Goal: Information Seeking & Learning: Learn about a topic

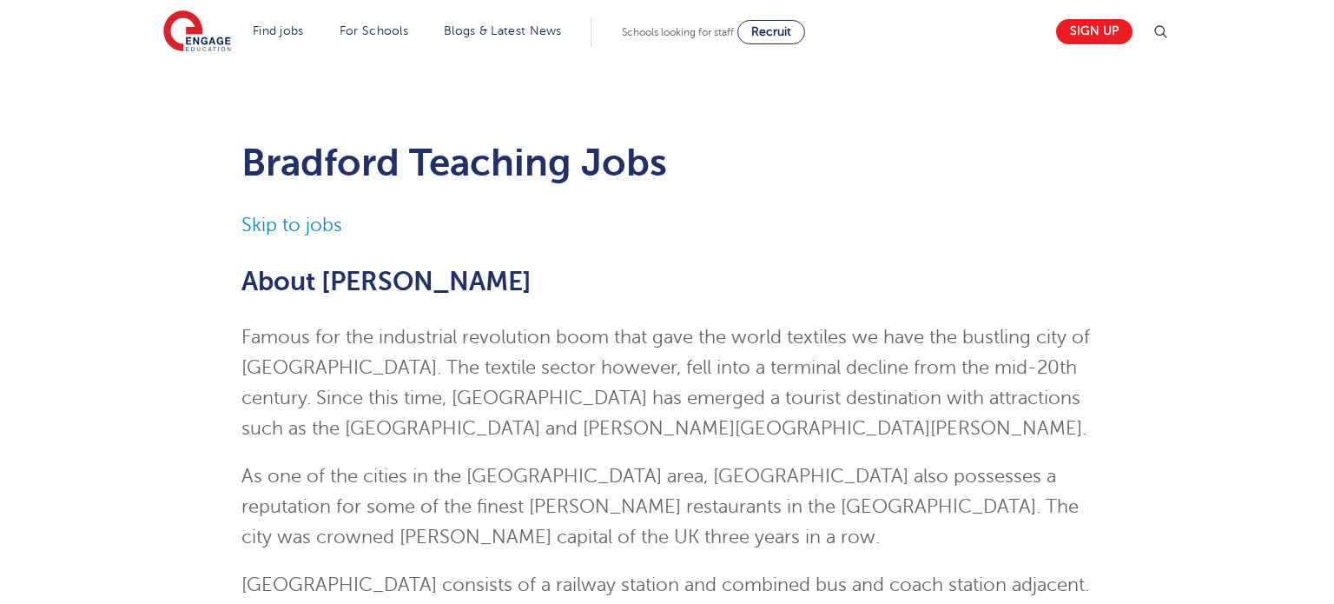
scroll to position [27, 0]
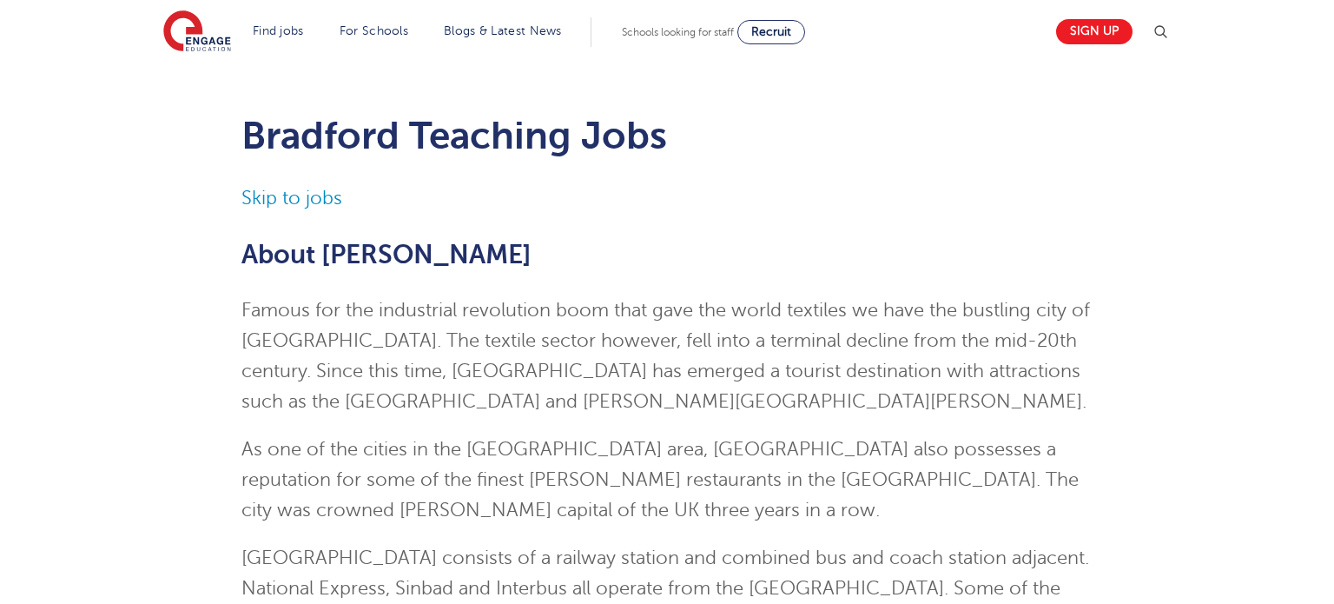
click at [409, 366] on span "Famous for the industrial revolution boom that gave the world textiles we have …" at bounding box center [665, 356] width 849 height 112
click at [410, 366] on span "Famous for the industrial revolution boom that gave the world textiles we have …" at bounding box center [665, 356] width 849 height 112
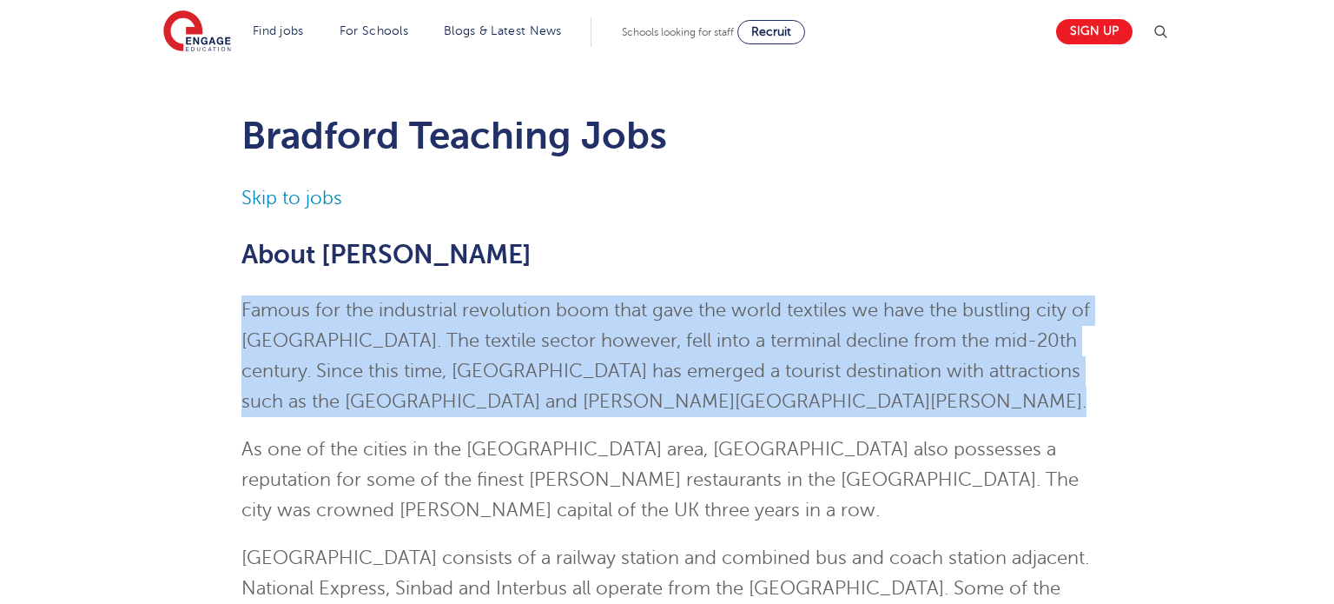
click at [410, 366] on span "Famous for the industrial revolution boom that gave the world textiles we have …" at bounding box center [665, 356] width 849 height 112
click at [453, 332] on span "Famous for the industrial revolution boom that gave the world textiles we have …" at bounding box center [665, 356] width 849 height 112
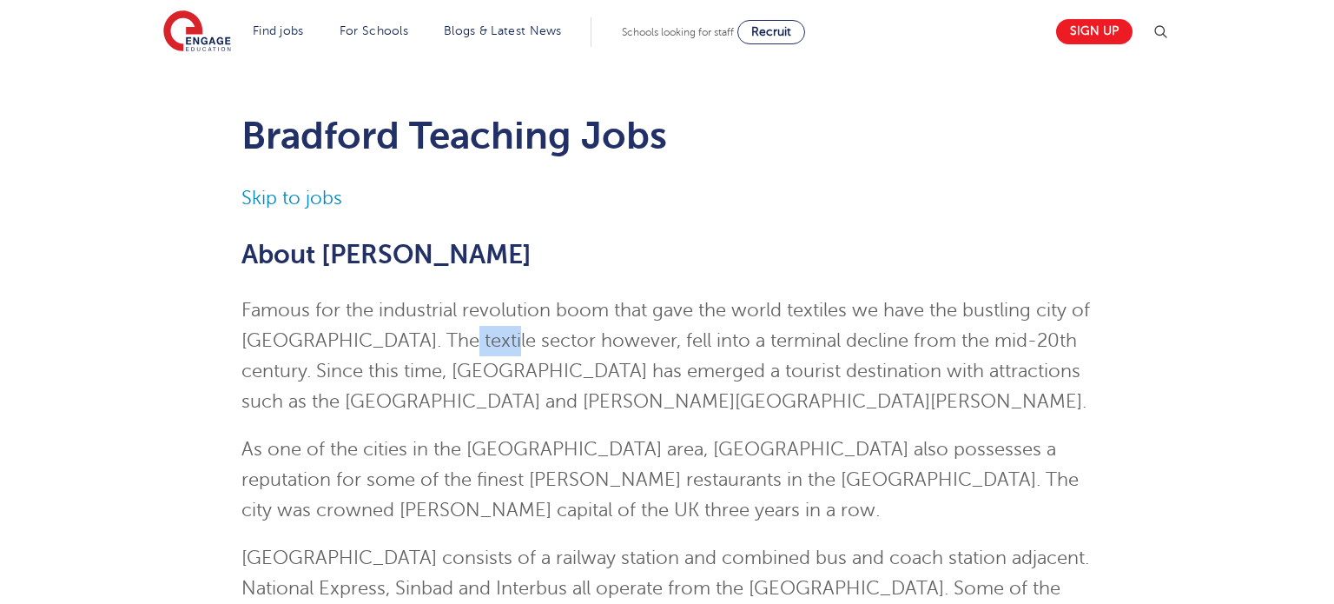
click at [453, 332] on span "Famous for the industrial revolution boom that gave the world textiles we have …" at bounding box center [665, 356] width 849 height 112
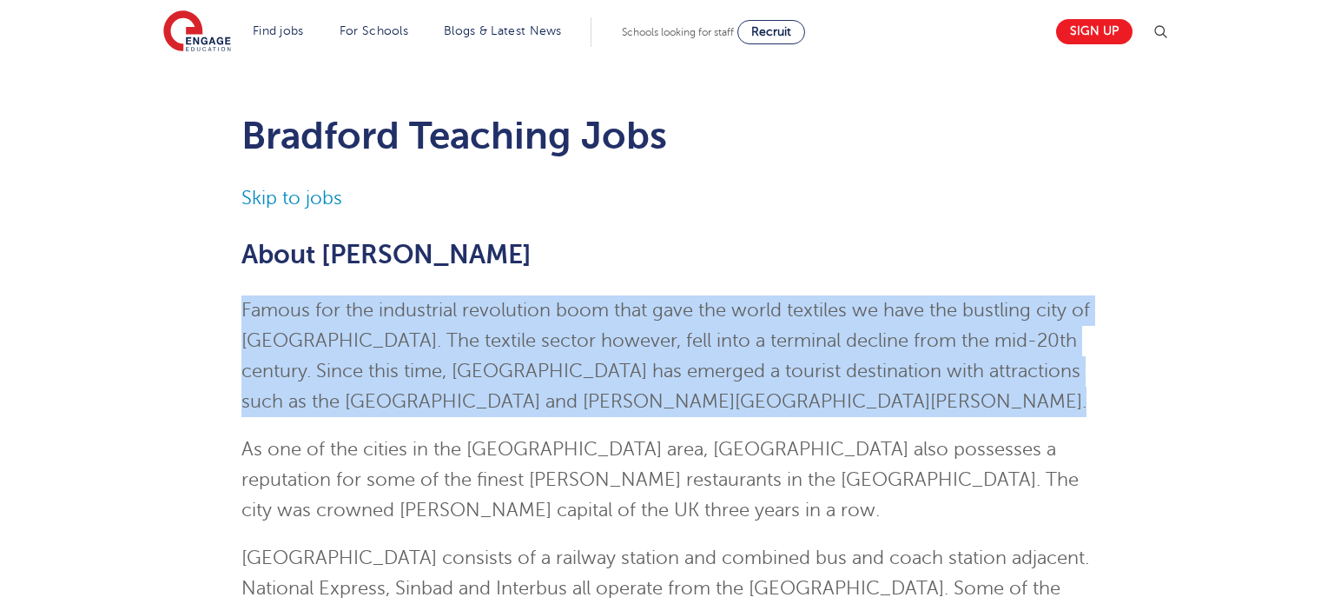
click at [453, 332] on span "Famous for the industrial revolution boom that gave the world textiles we have …" at bounding box center [665, 356] width 849 height 112
click at [399, 323] on p "Famous for the industrial revolution boom that gave the world textiles we have …" at bounding box center [667, 356] width 852 height 122
click at [405, 316] on span "Famous for the industrial revolution boom that gave the world textiles we have …" at bounding box center [665, 356] width 849 height 112
click at [511, 339] on span "Famous for the industrial revolution boom that gave the world textiles we have …" at bounding box center [665, 356] width 849 height 112
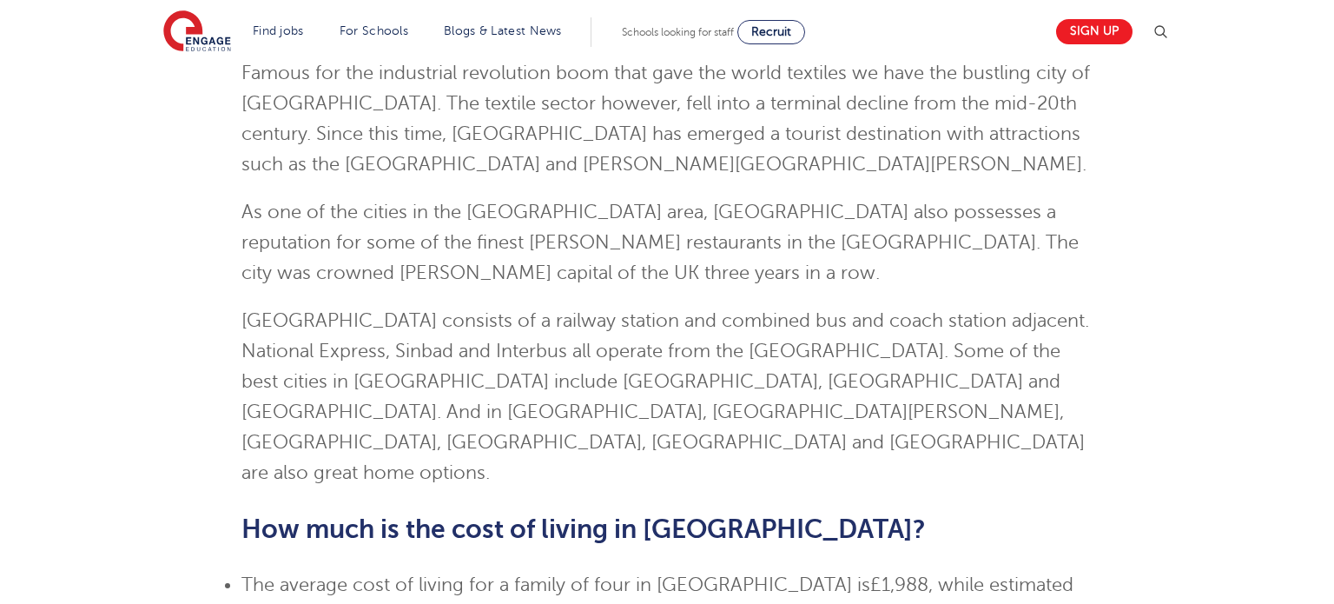
scroll to position [271, 0]
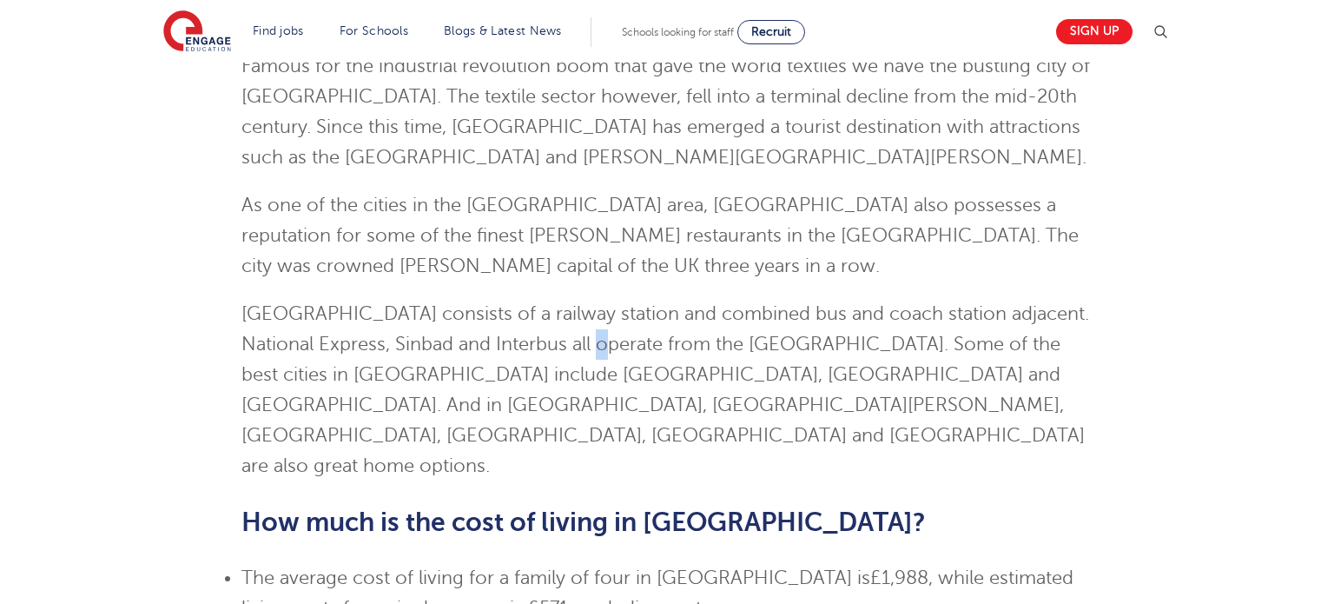
click at [580, 359] on p "[GEOGRAPHIC_DATA] consists of a railway station and combined bus and coach stat…" at bounding box center [667, 390] width 852 height 182
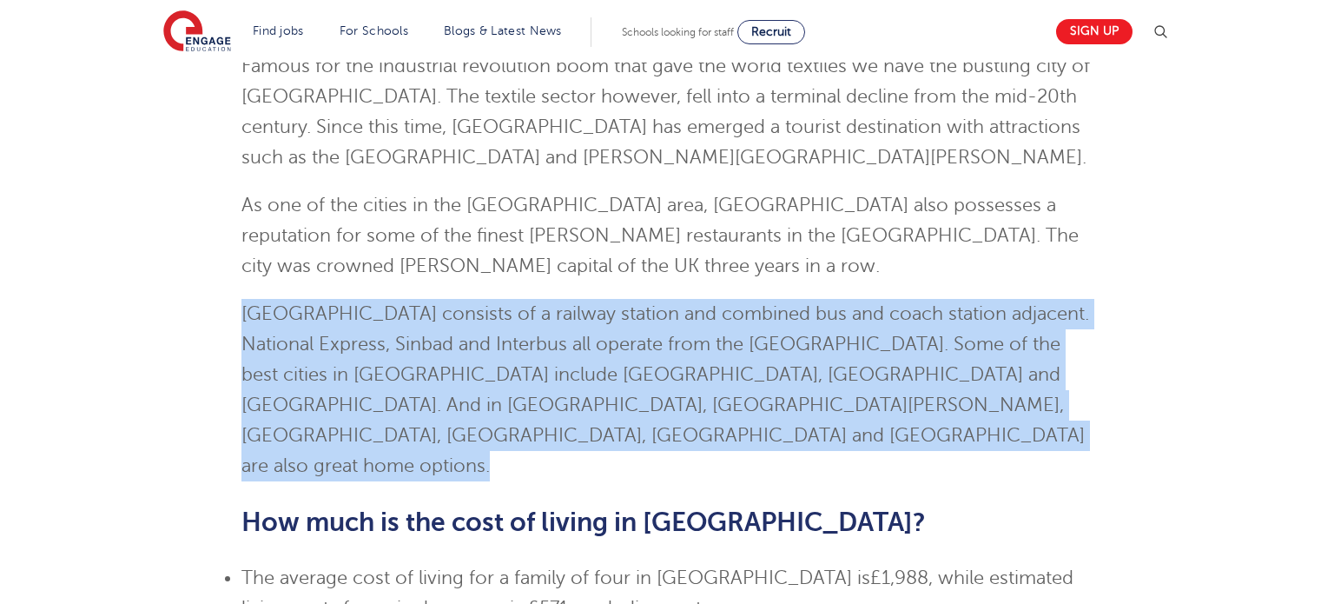
click at [580, 359] on p "[GEOGRAPHIC_DATA] consists of a railway station and combined bus and coach stat…" at bounding box center [667, 390] width 852 height 182
click at [577, 347] on span "[GEOGRAPHIC_DATA] consists of a railway station and combined bus and coach stat…" at bounding box center [665, 389] width 848 height 173
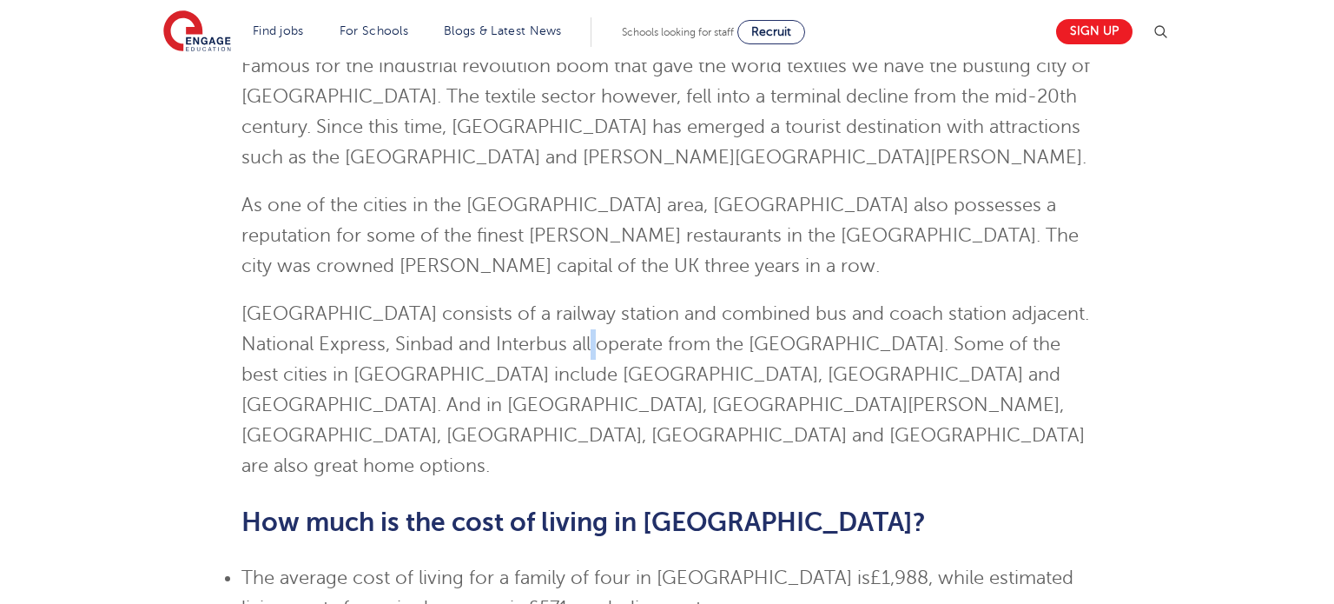
click at [577, 347] on span "[GEOGRAPHIC_DATA] consists of a railway station and combined bus and coach stat…" at bounding box center [665, 389] width 848 height 173
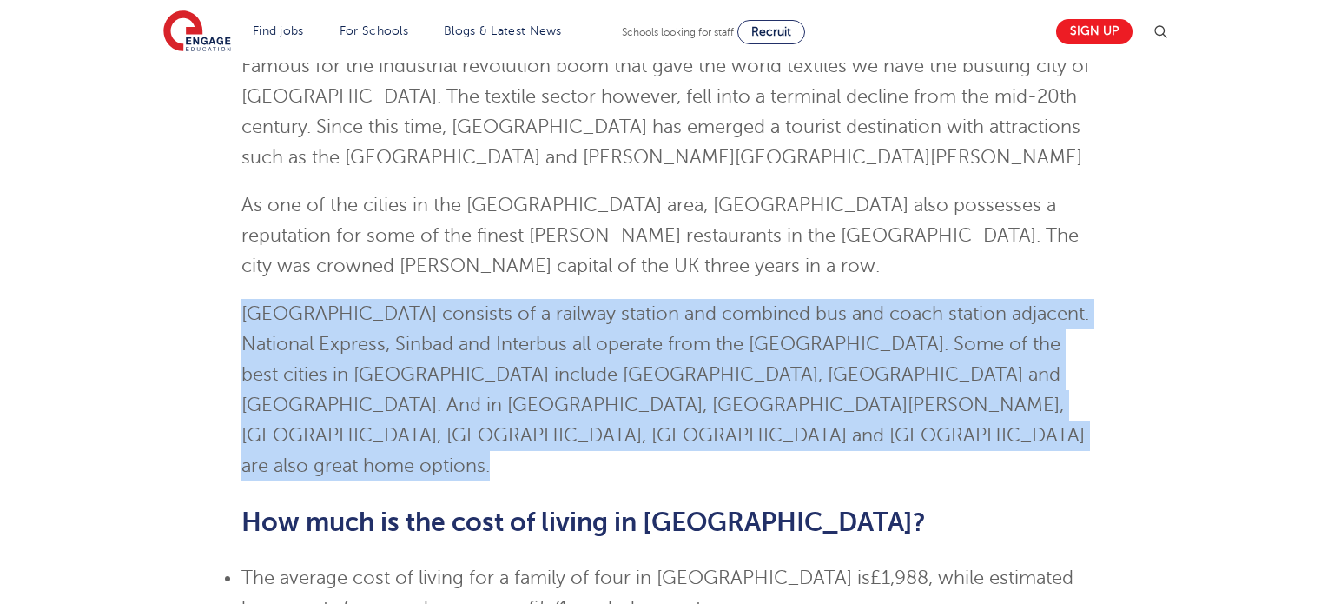
click at [577, 347] on span "[GEOGRAPHIC_DATA] consists of a railway station and combined bus and coach stat…" at bounding box center [665, 389] width 848 height 173
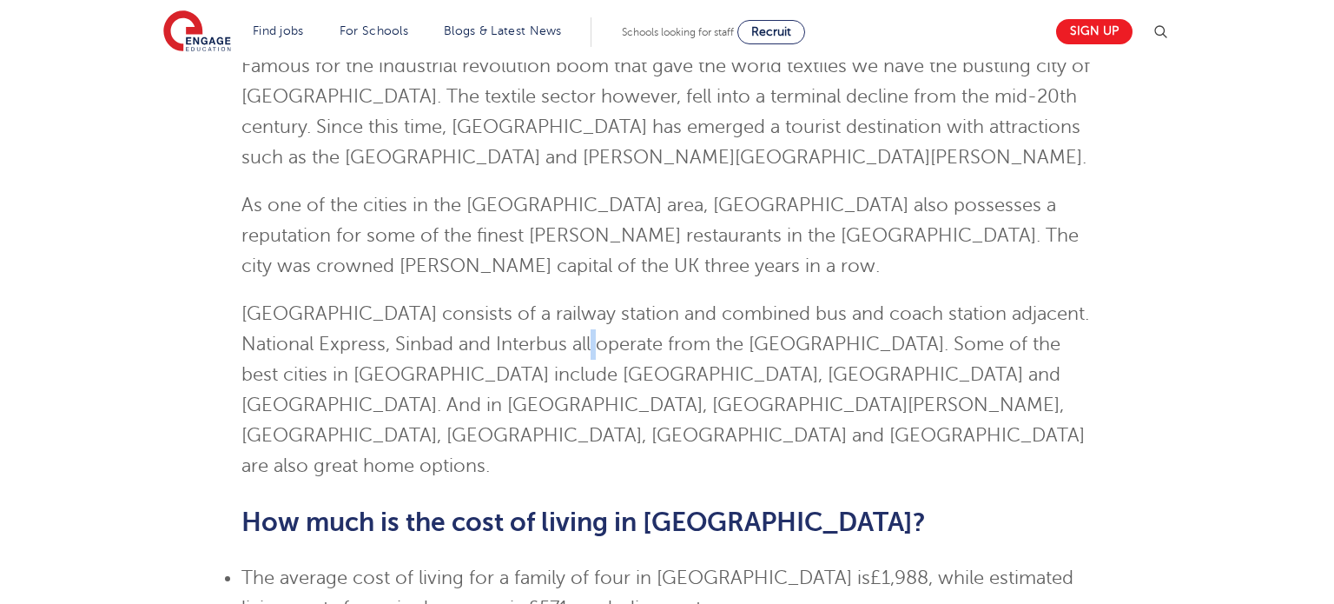
click at [577, 347] on span "[GEOGRAPHIC_DATA] consists of a railway station and combined bus and coach stat…" at bounding box center [665, 389] width 848 height 173
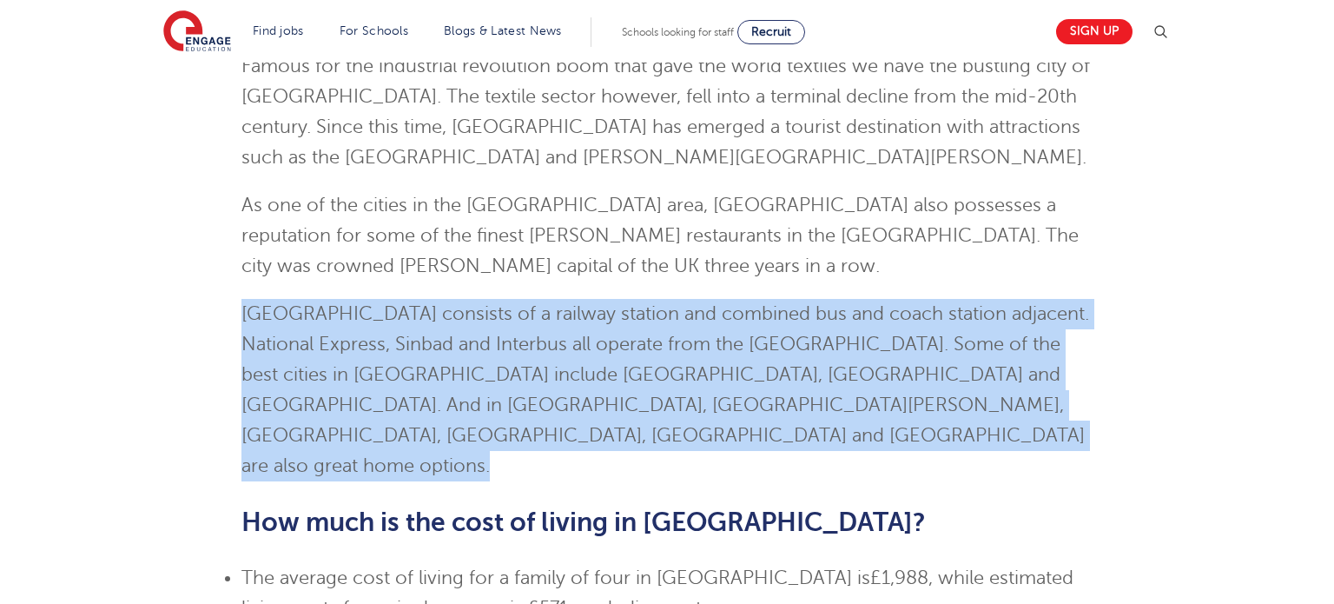
click at [577, 347] on span "[GEOGRAPHIC_DATA] consists of a railway station and combined bus and coach stat…" at bounding box center [665, 389] width 848 height 173
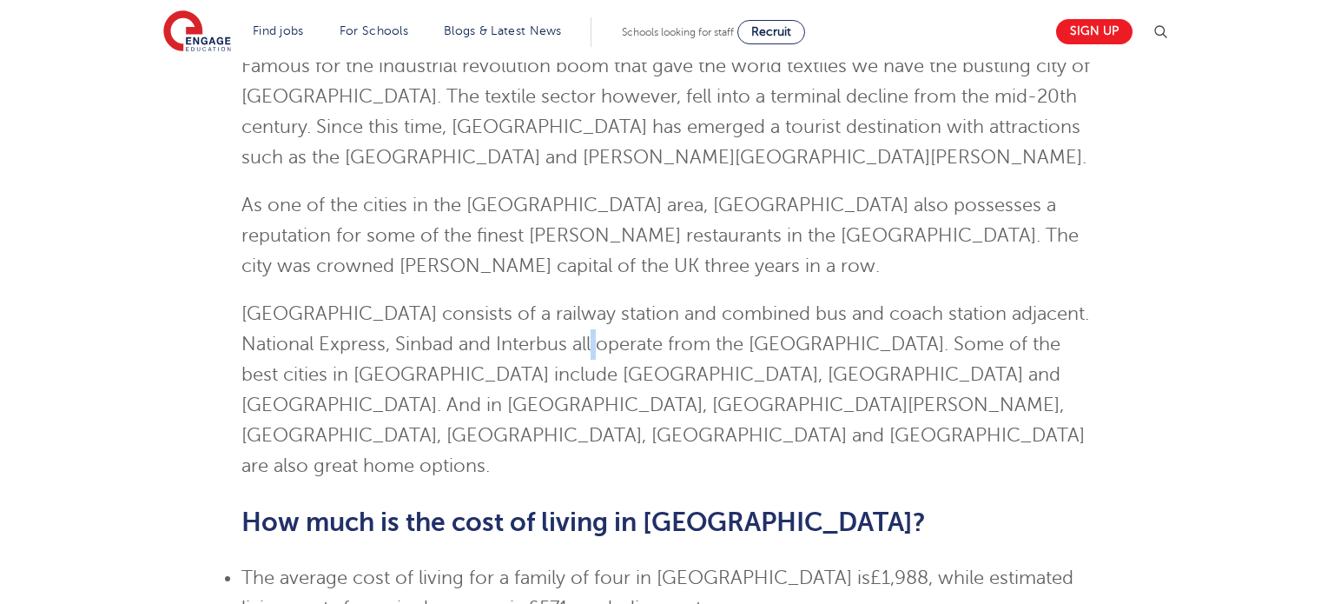
click at [577, 347] on span "[GEOGRAPHIC_DATA] consists of a railway station and combined bus and coach stat…" at bounding box center [665, 389] width 848 height 173
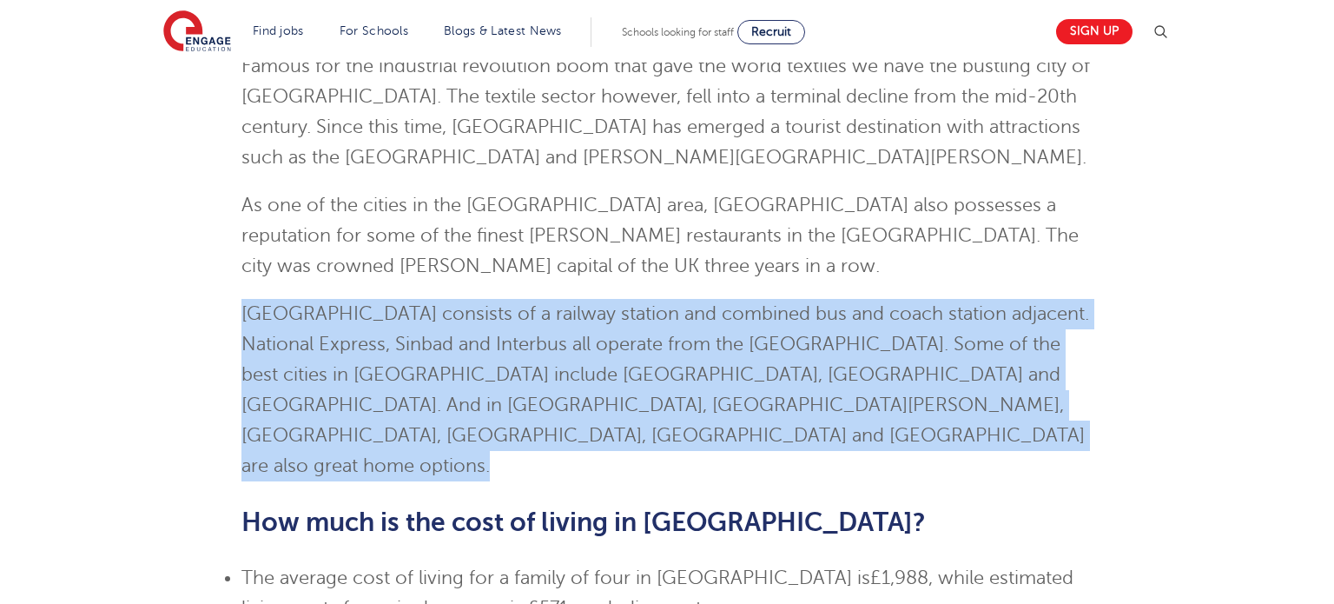
click at [577, 347] on span "[GEOGRAPHIC_DATA] consists of a railway station and combined bus and coach stat…" at bounding box center [665, 389] width 848 height 173
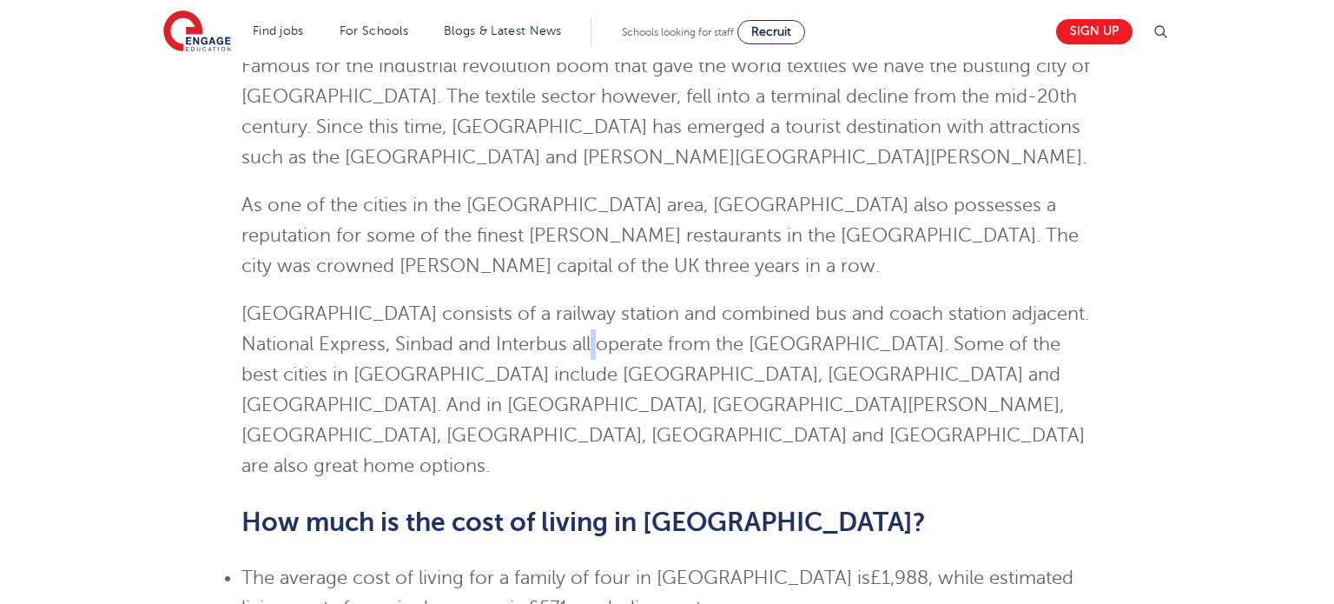
click at [577, 347] on span "[GEOGRAPHIC_DATA] consists of a railway station and combined bus and coach stat…" at bounding box center [665, 389] width 848 height 173
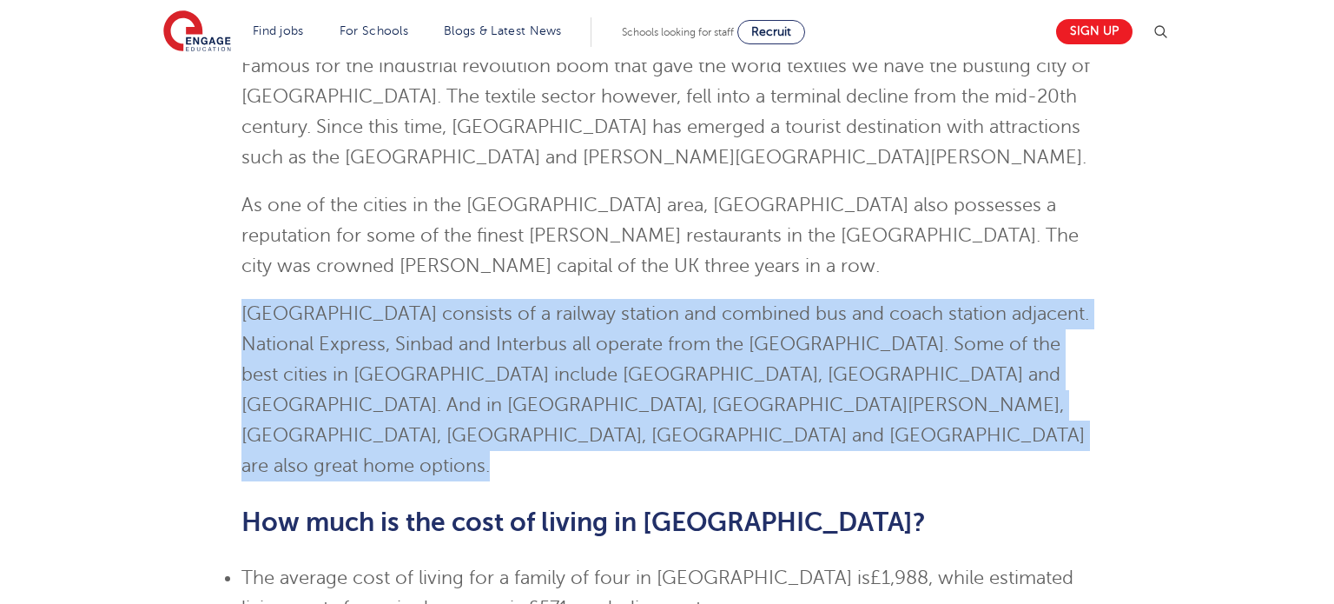
click at [577, 347] on span "[GEOGRAPHIC_DATA] consists of a railway station and combined bus and coach stat…" at bounding box center [665, 389] width 848 height 173
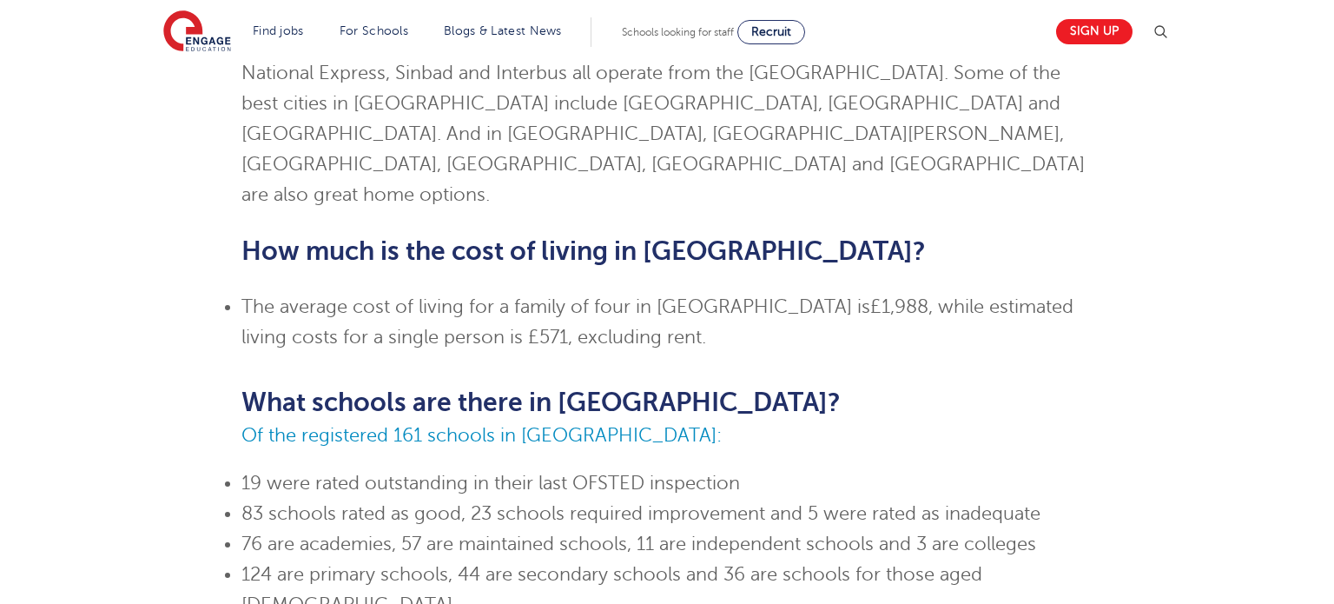
scroll to position [565, 0]
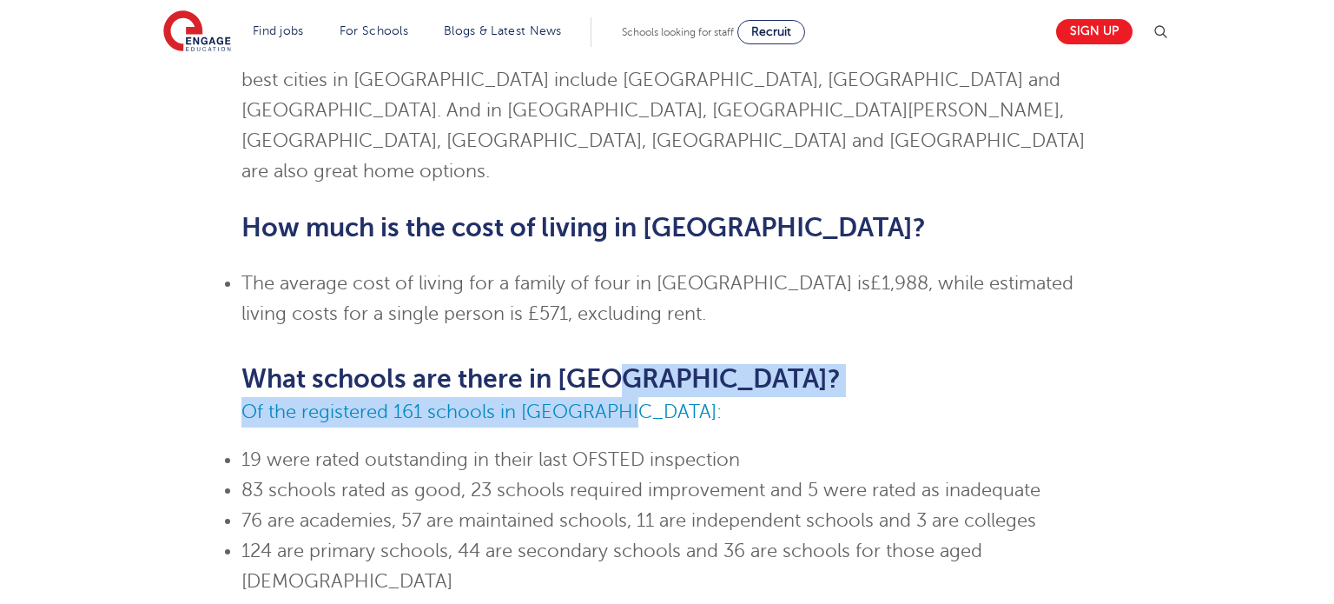
drag, startPoint x: 612, startPoint y: 339, endPoint x: 630, endPoint y: 373, distance: 38.1
click at [630, 373] on p "What schools are there in [GEOGRAPHIC_DATA]? Of the registered 161 schools in […" at bounding box center [667, 395] width 852 height 63
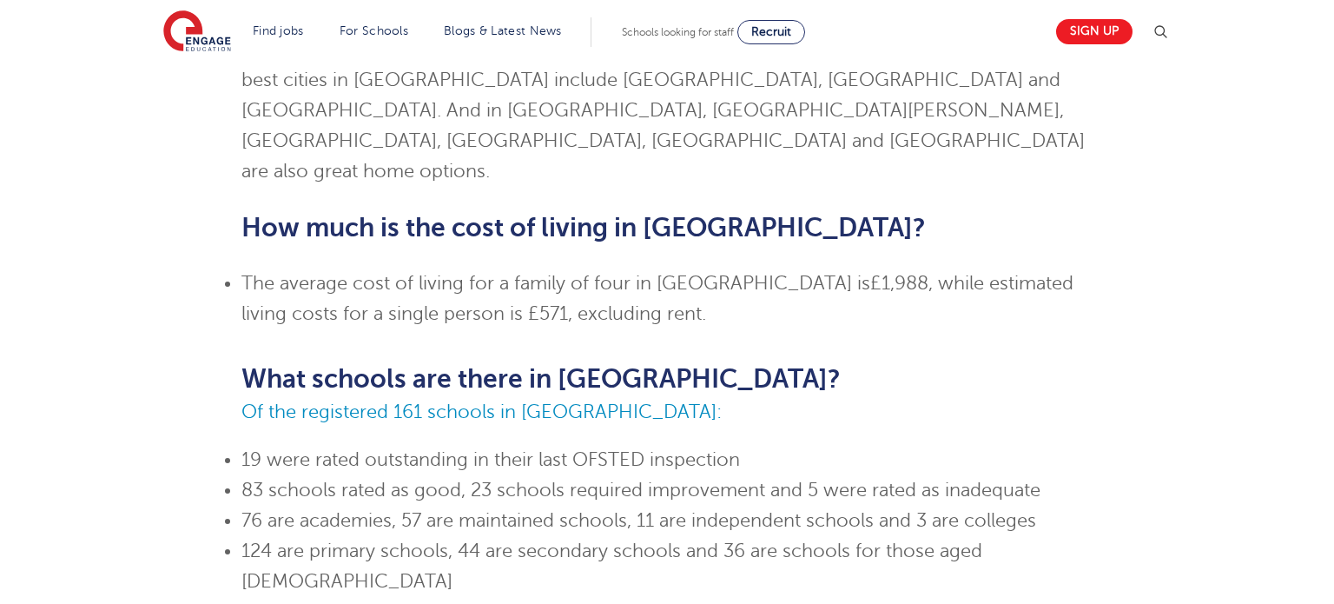
click at [670, 479] on span "83 schools rated as good, 23 schools required improvement and 5 were rated as i…" at bounding box center [640, 489] width 799 height 21
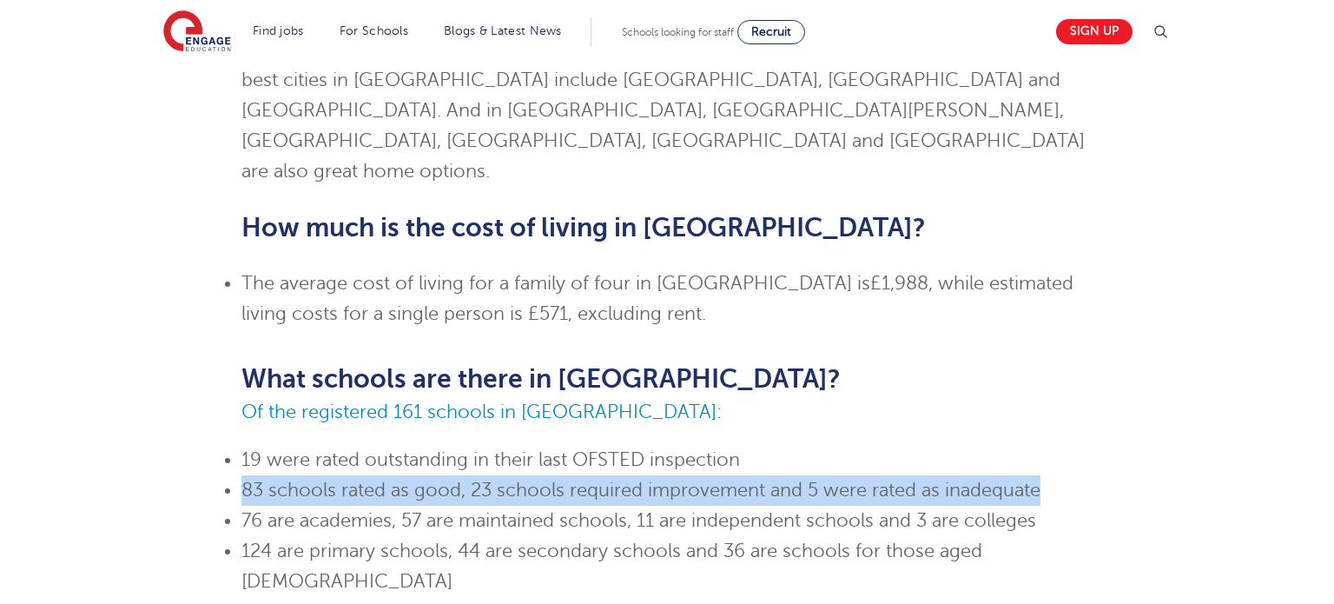
click at [670, 479] on span "83 schools rated as good, 23 schools required improvement and 5 were rated as i…" at bounding box center [640, 489] width 799 height 21
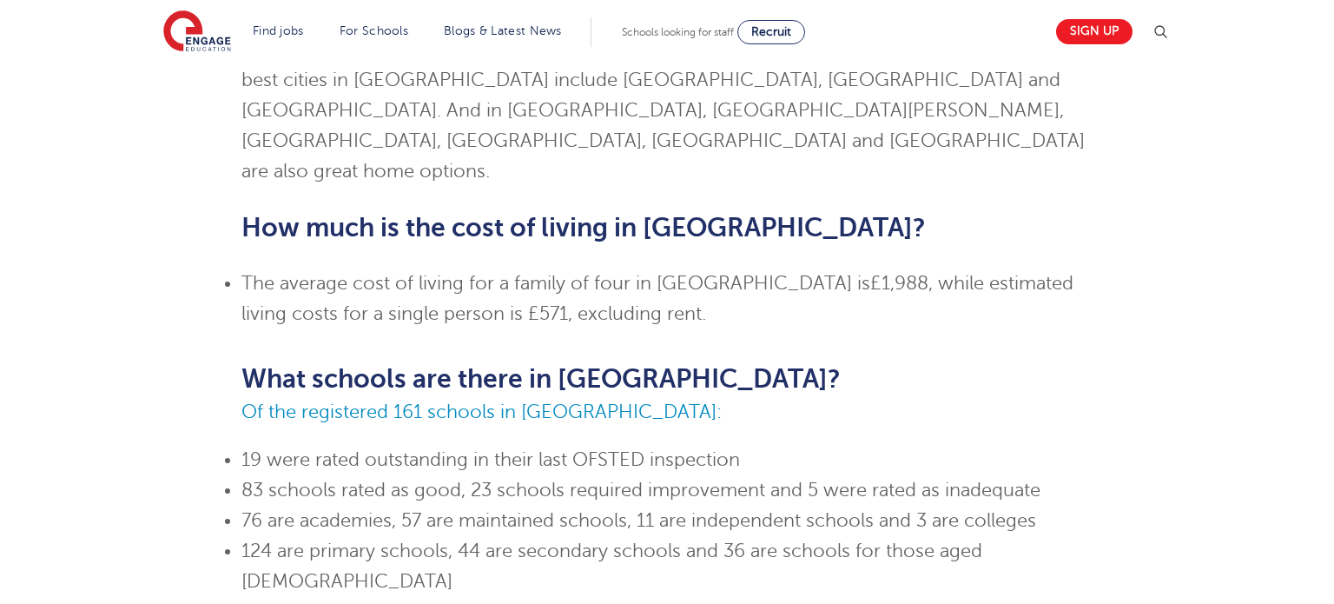
click at [643, 449] on span "19 were rated outstanding in their last OFSTED inspection" at bounding box center [490, 459] width 499 height 21
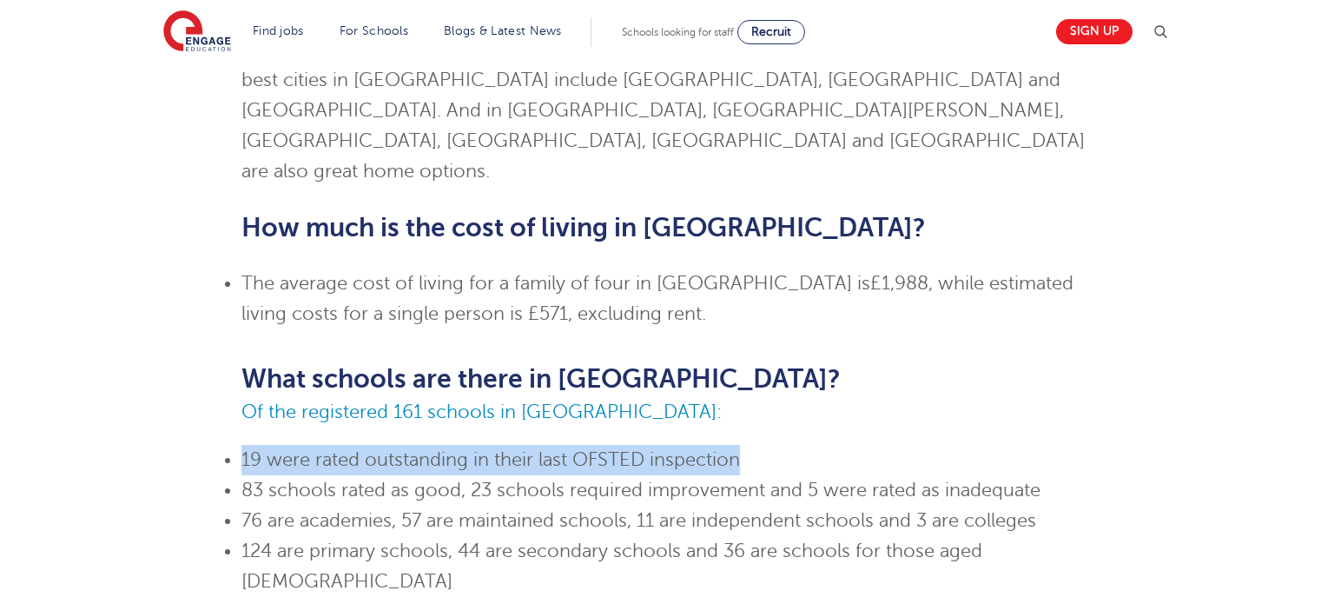
click at [643, 449] on span "19 were rated outstanding in their last OFSTED inspection" at bounding box center [490, 459] width 499 height 21
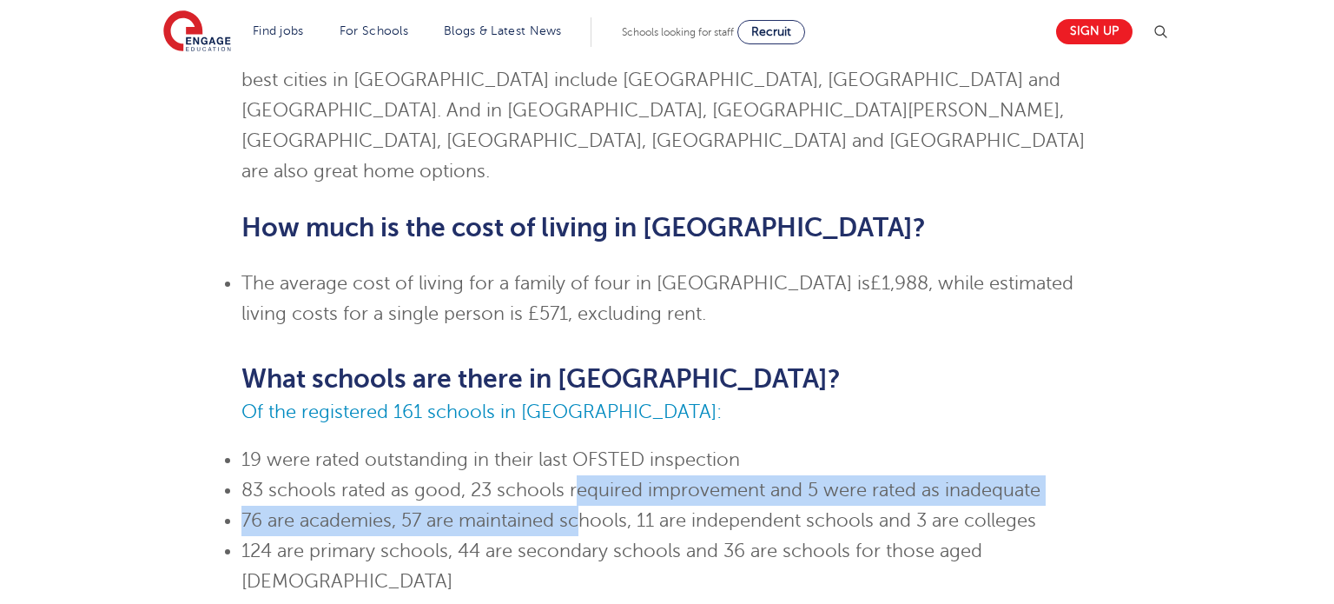
drag, startPoint x: 578, startPoint y: 463, endPoint x: 578, endPoint y: 503, distance: 40.0
click at [578, 503] on ul "19 were rated outstanding in their last OFSTED inspection 83 schools rated as g…" at bounding box center [667, 521] width 852 height 152
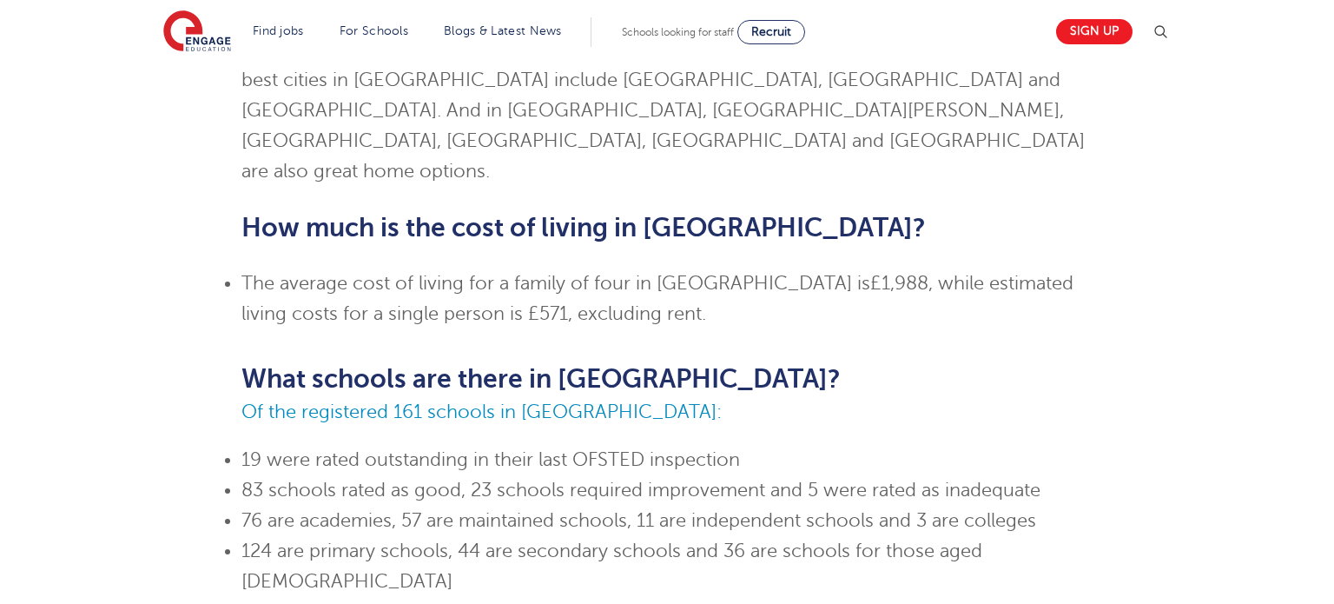
click at [591, 536] on li "124 are primary schools, 44 are secondary schools and 36 are schools for those …" at bounding box center [667, 566] width 852 height 61
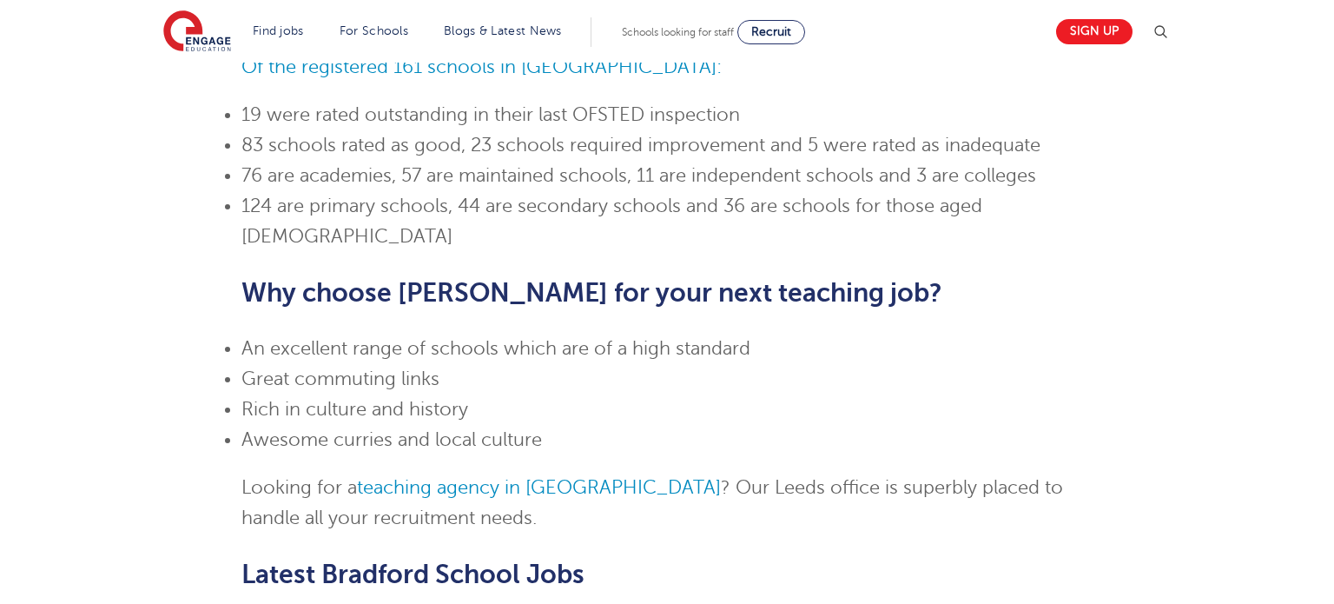
scroll to position [907, 0]
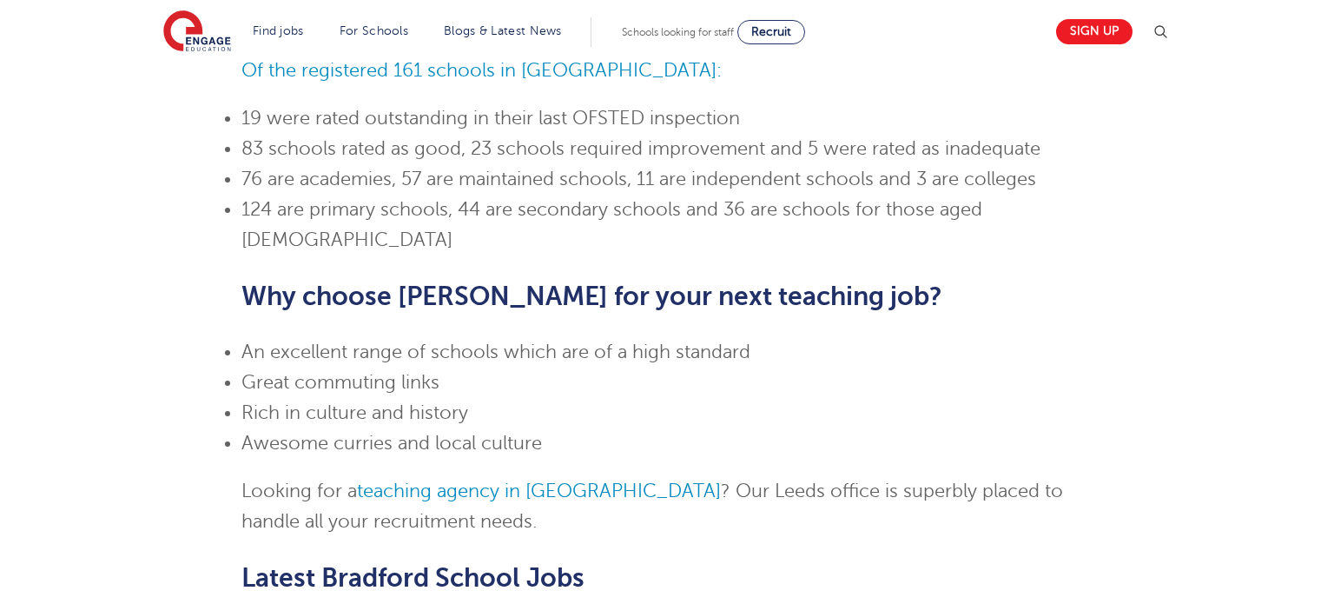
drag, startPoint x: 539, startPoint y: 234, endPoint x: 558, endPoint y: 253, distance: 26.4
click at [551, 281] on span "Why choose [PERSON_NAME] for your next teaching job?" at bounding box center [591, 296] width 701 height 30
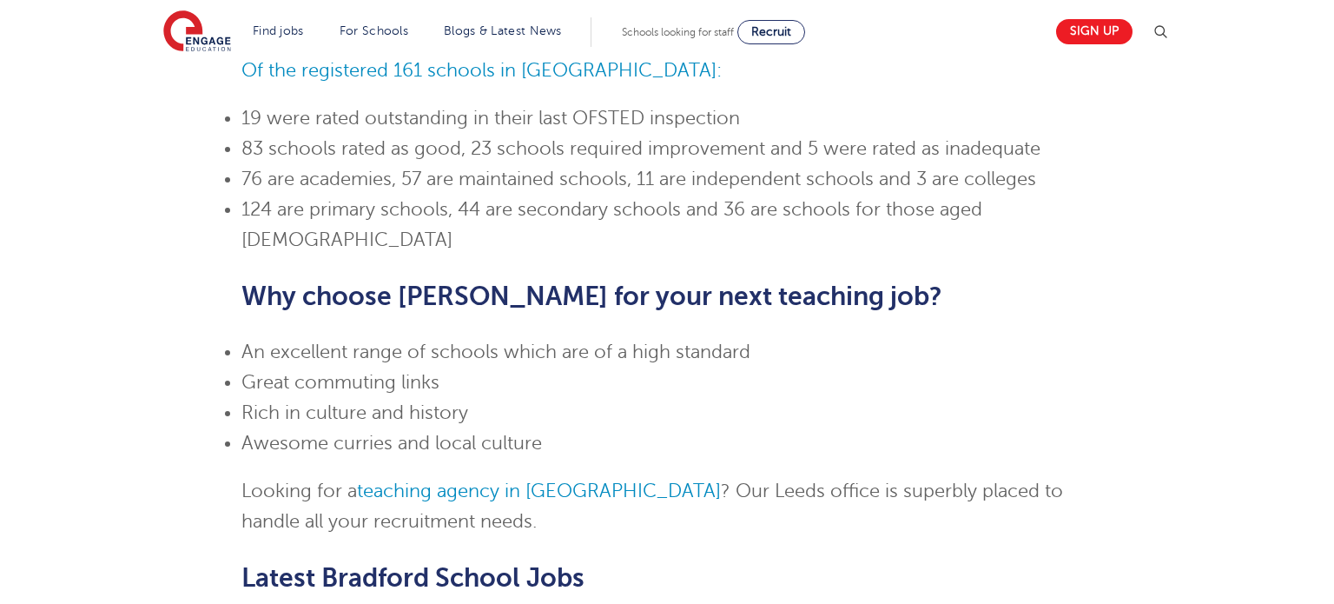
click at [552, 281] on span "Why choose [PERSON_NAME] for your next teaching job?" at bounding box center [591, 296] width 701 height 30
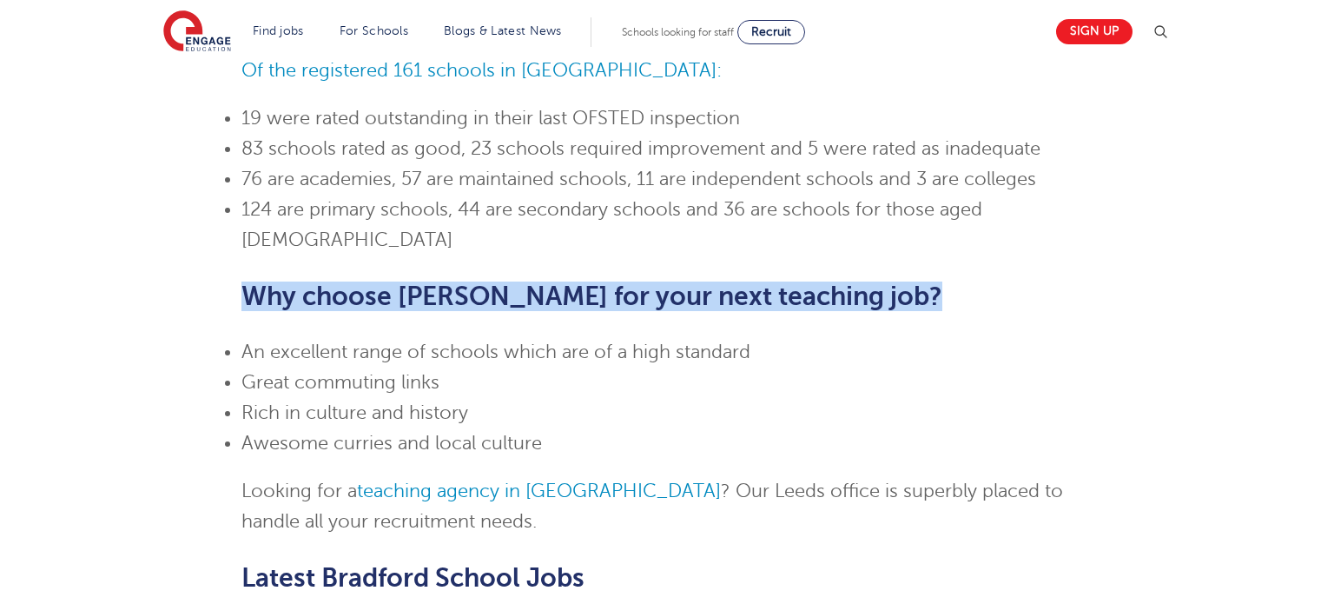
drag, startPoint x: 552, startPoint y: 239, endPoint x: 529, endPoint y: 268, distance: 37.2
click at [551, 281] on span "Why choose [PERSON_NAME] for your next teaching job?" at bounding box center [591, 296] width 701 height 30
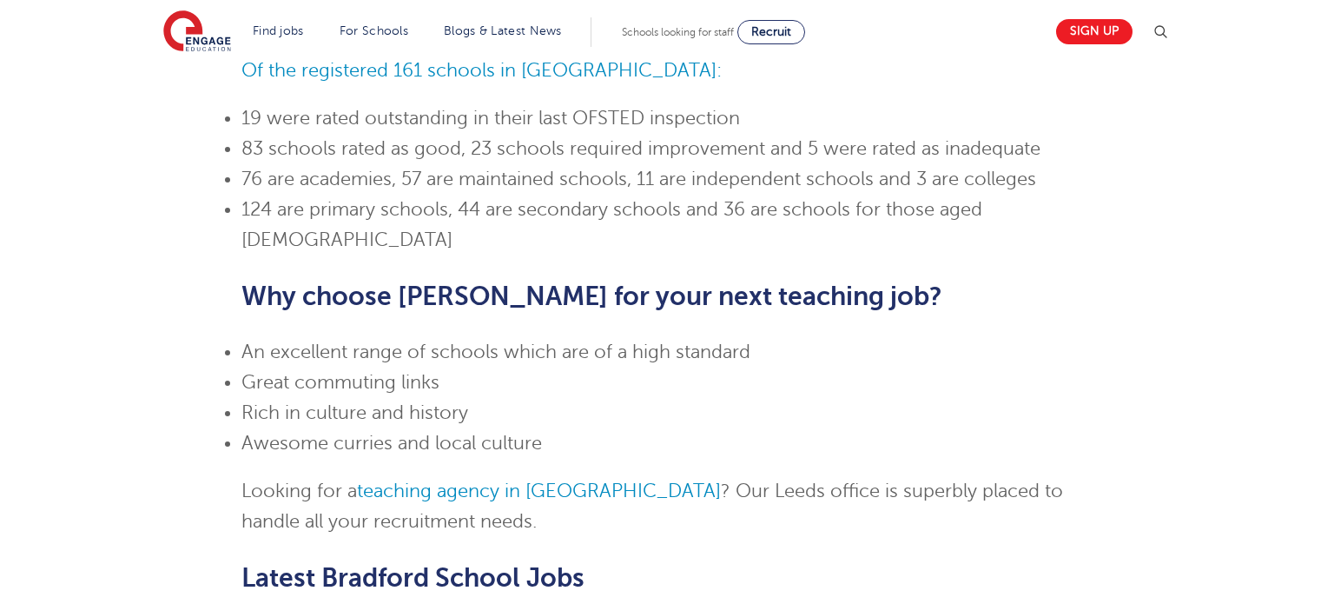
click at [503, 433] on span "Awesome curries and local culture" at bounding box center [391, 443] width 301 height 21
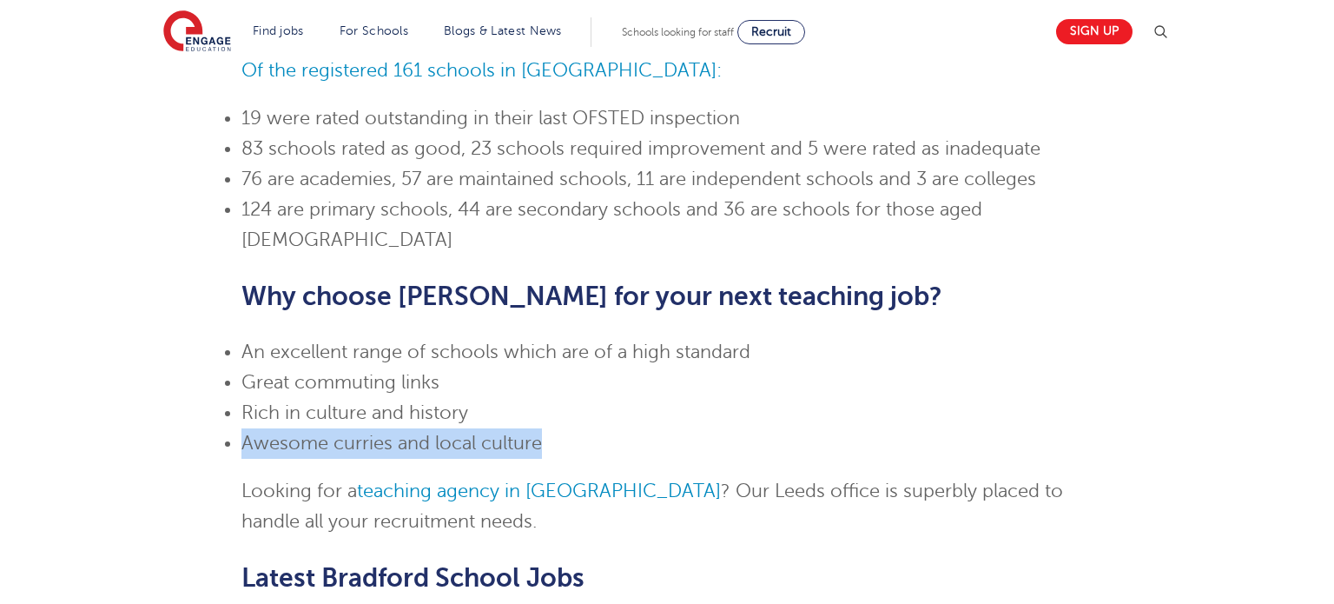
click at [503, 433] on span "Awesome curries and local culture" at bounding box center [391, 443] width 301 height 21
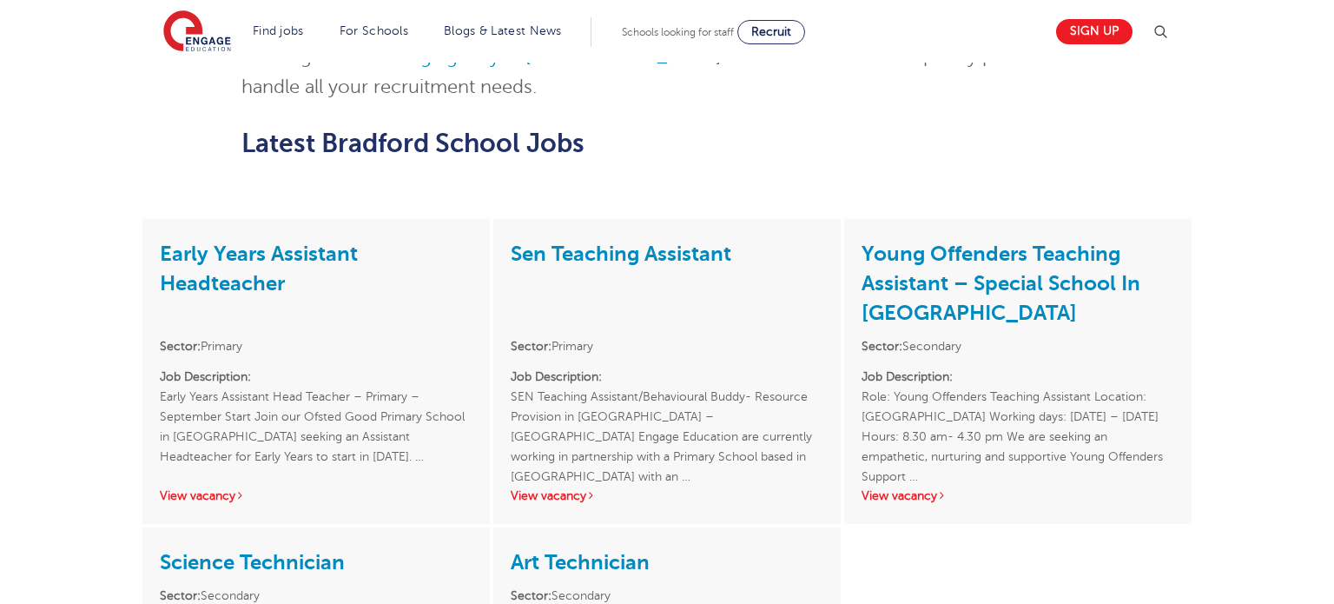
scroll to position [1354, 0]
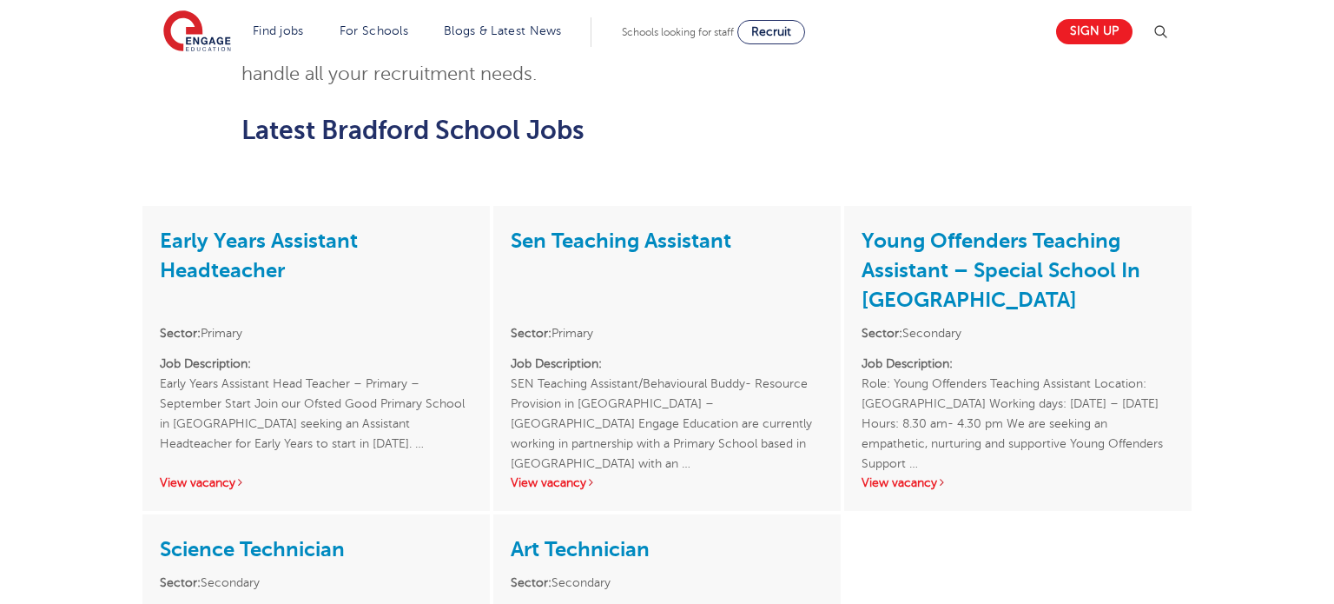
click at [300, 387] on p "Job Description: Early Years Assistant Head Teacher – Primary – September Start…" at bounding box center [316, 404] width 313 height 100
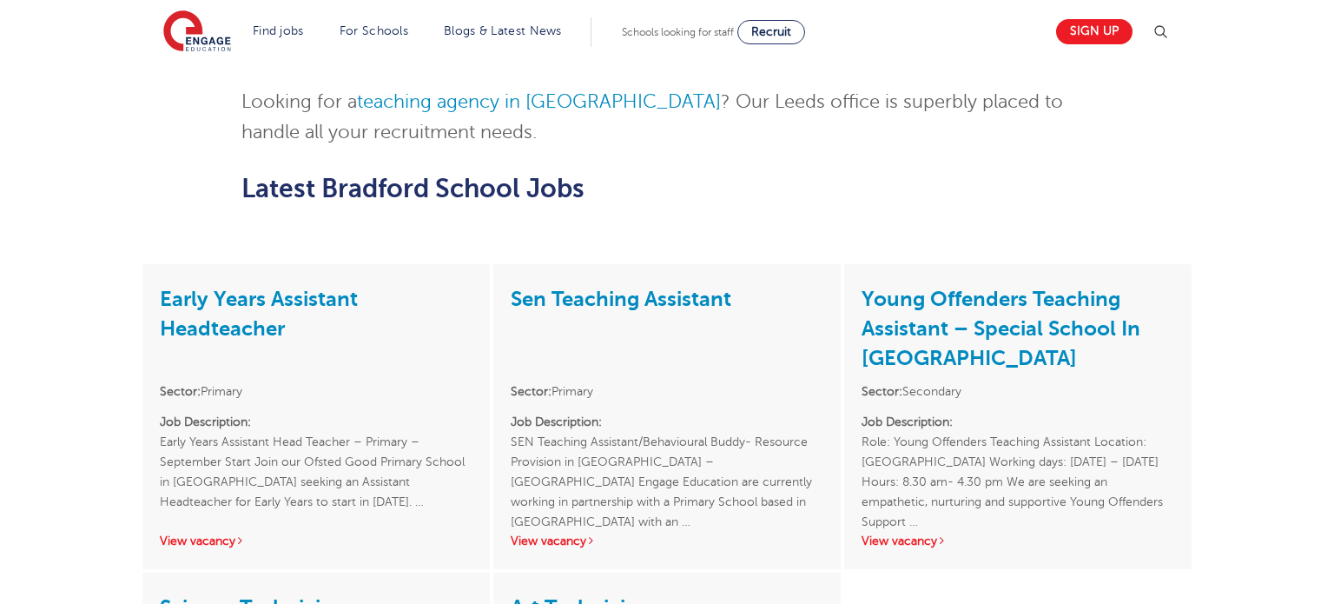
scroll to position [1230, 0]
